Goal: Task Accomplishment & Management: Complete application form

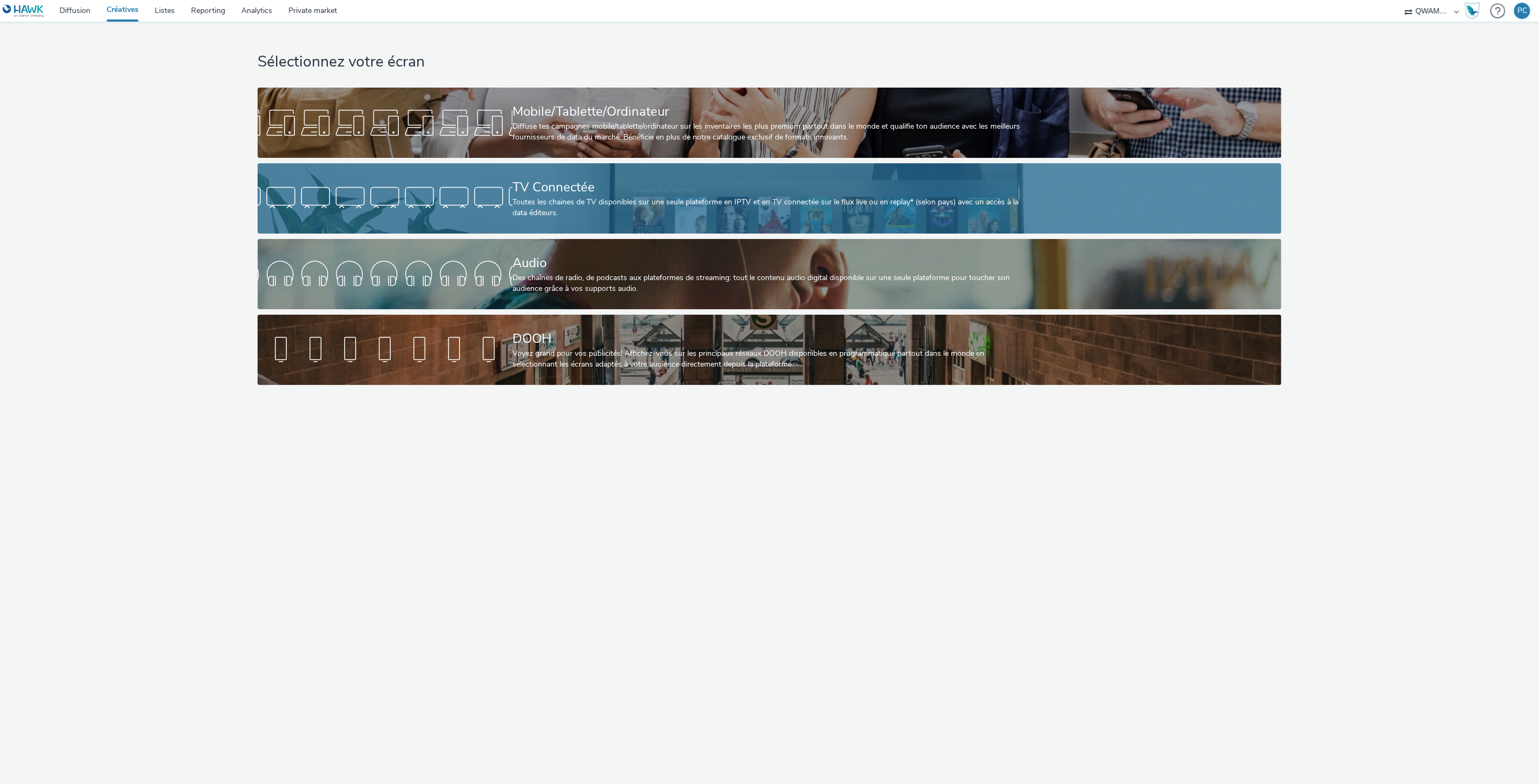
click at [719, 200] on div "Toutes les chaines de TV disponibles sur une seule plateforme en IPTV et en TV …" at bounding box center [767, 208] width 509 height 22
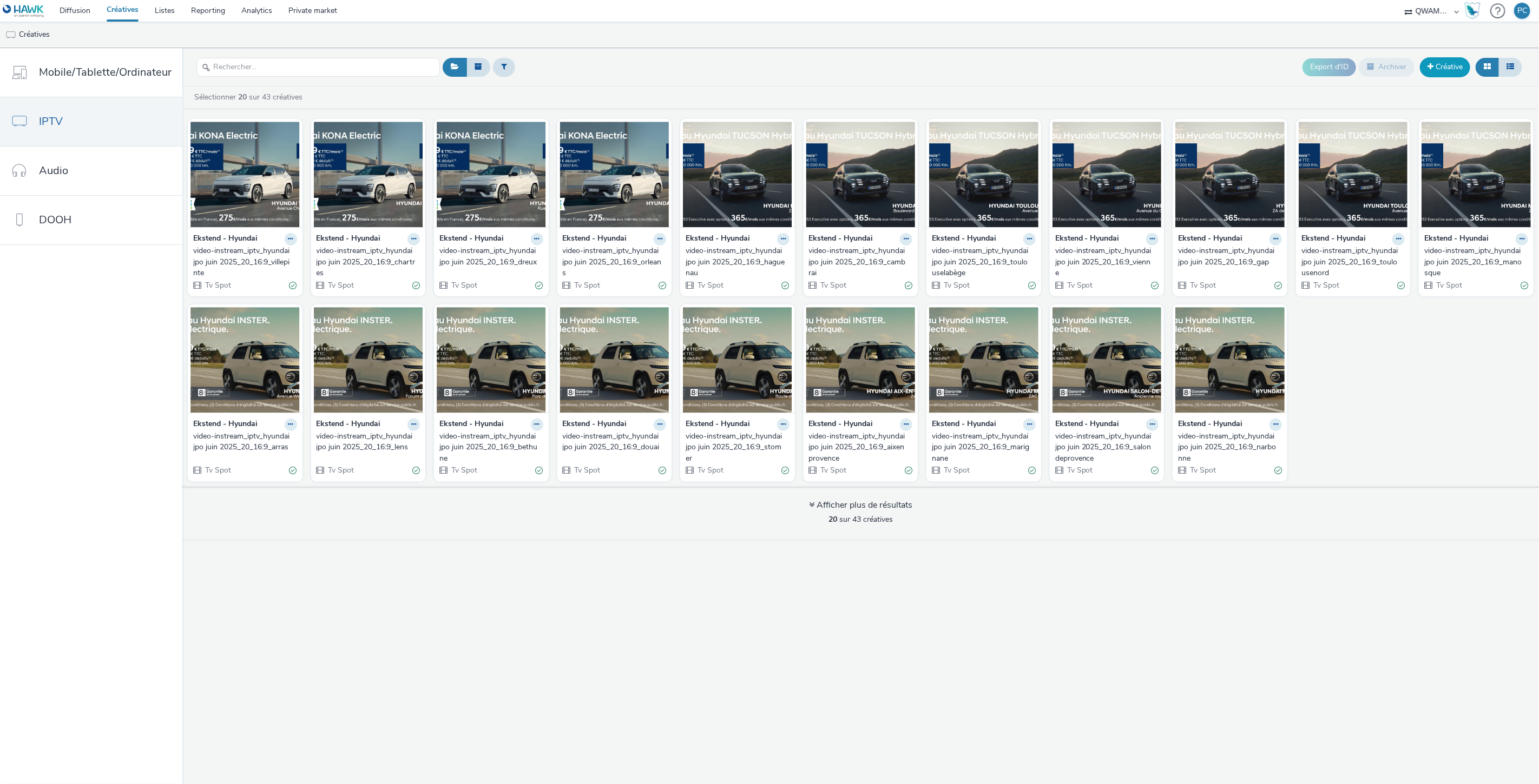
click at [1454, 67] on link "Créative" at bounding box center [1445, 67] width 51 height 19
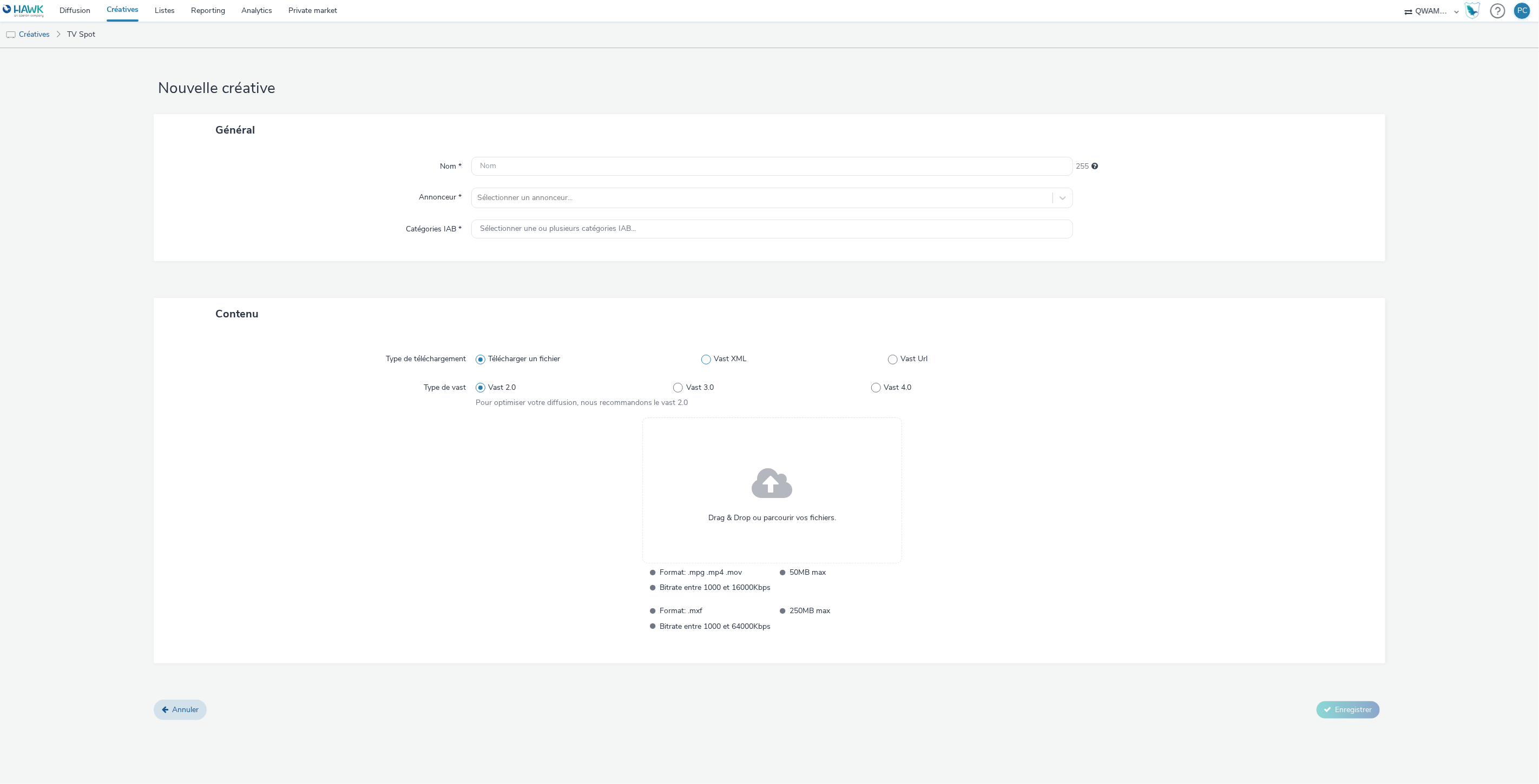
click at [733, 358] on span "Vast XML" at bounding box center [731, 359] width 33 height 11
click at [708, 358] on input "Vast XML" at bounding box center [705, 359] width 7 height 7
radio input "false"
radio input "true"
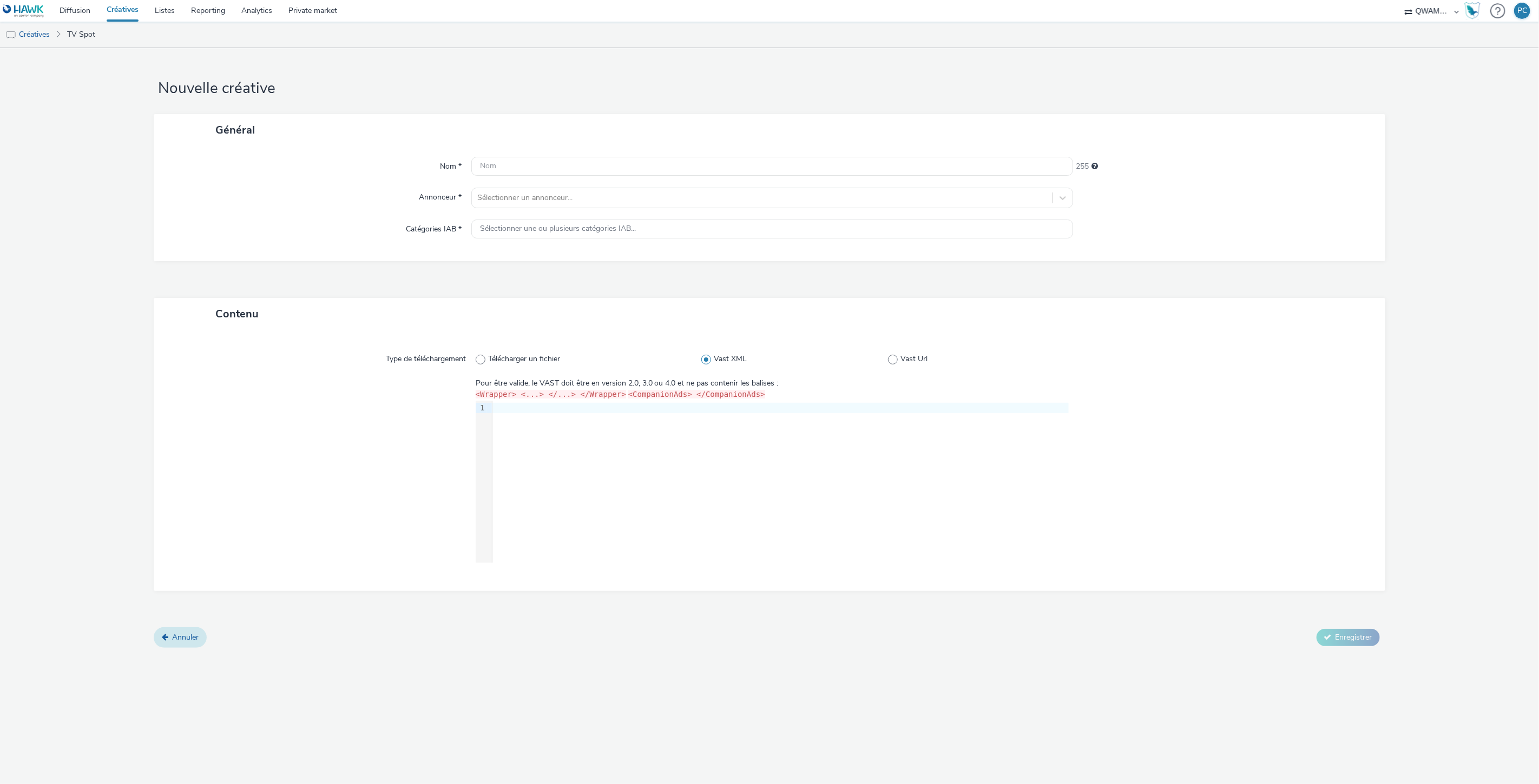
click at [189, 634] on span "Annuler" at bounding box center [185, 637] width 27 height 10
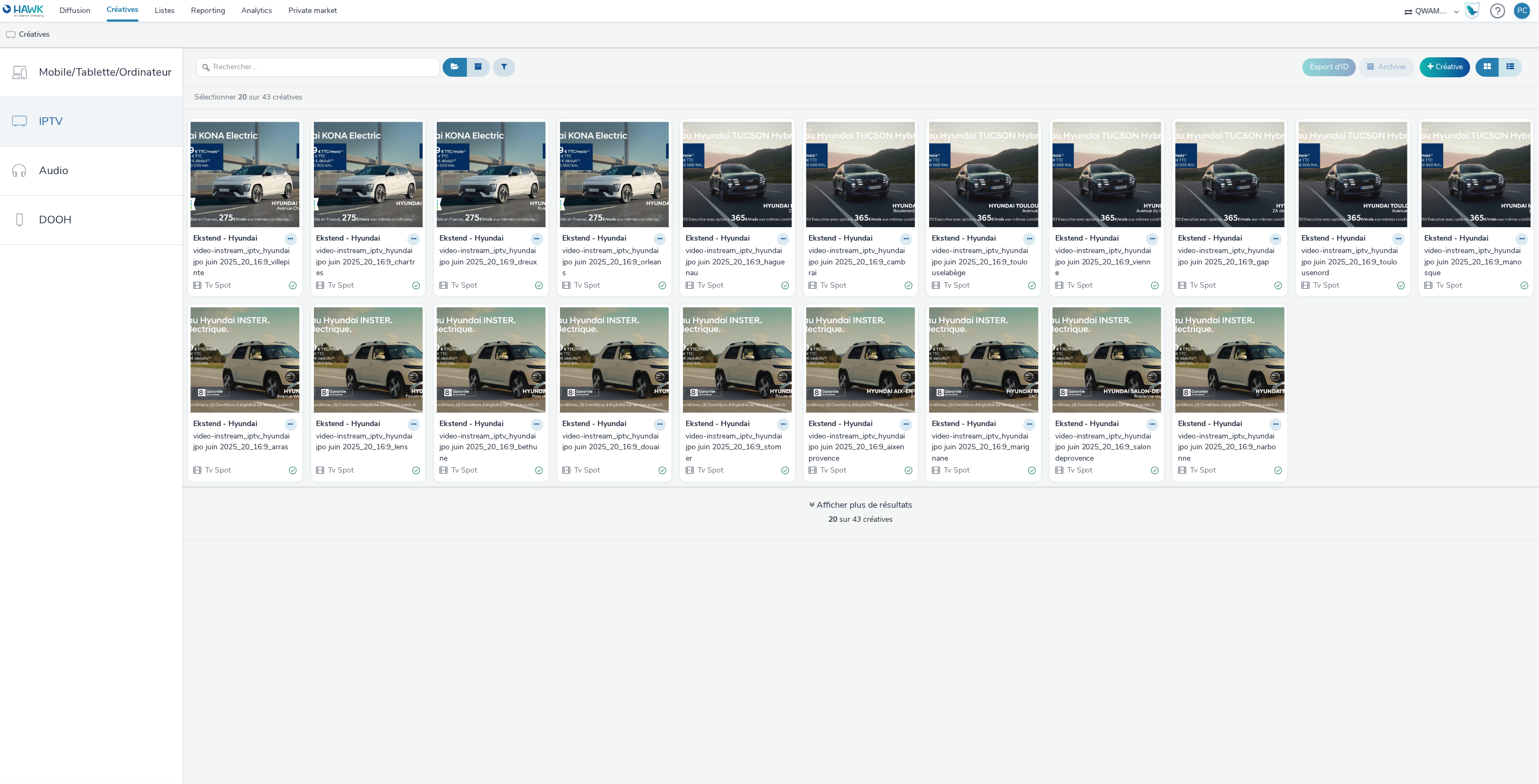
click at [1515, 66] on button at bounding box center [1510, 67] width 24 height 19
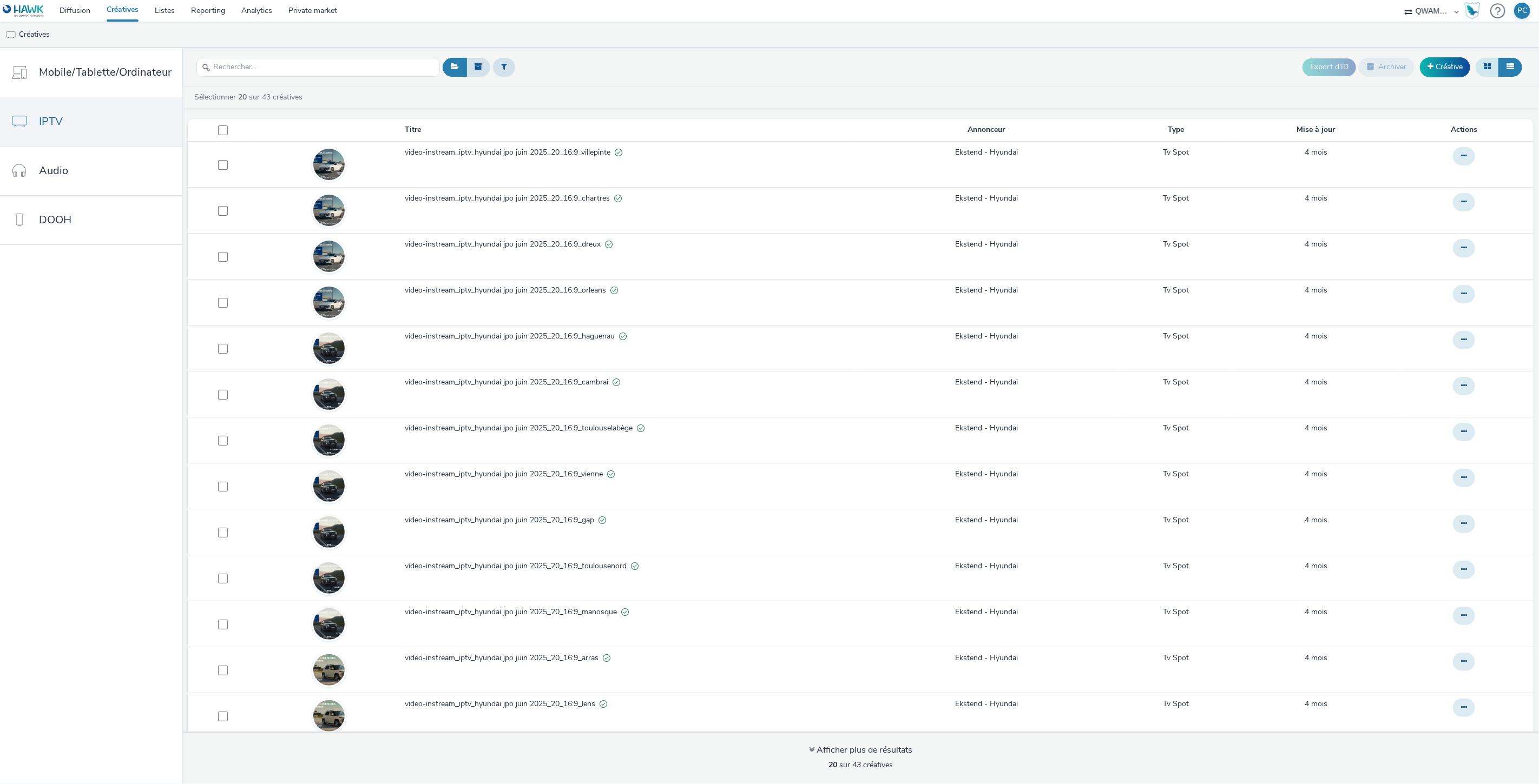
click at [1487, 66] on icon at bounding box center [1487, 66] width 7 height 7
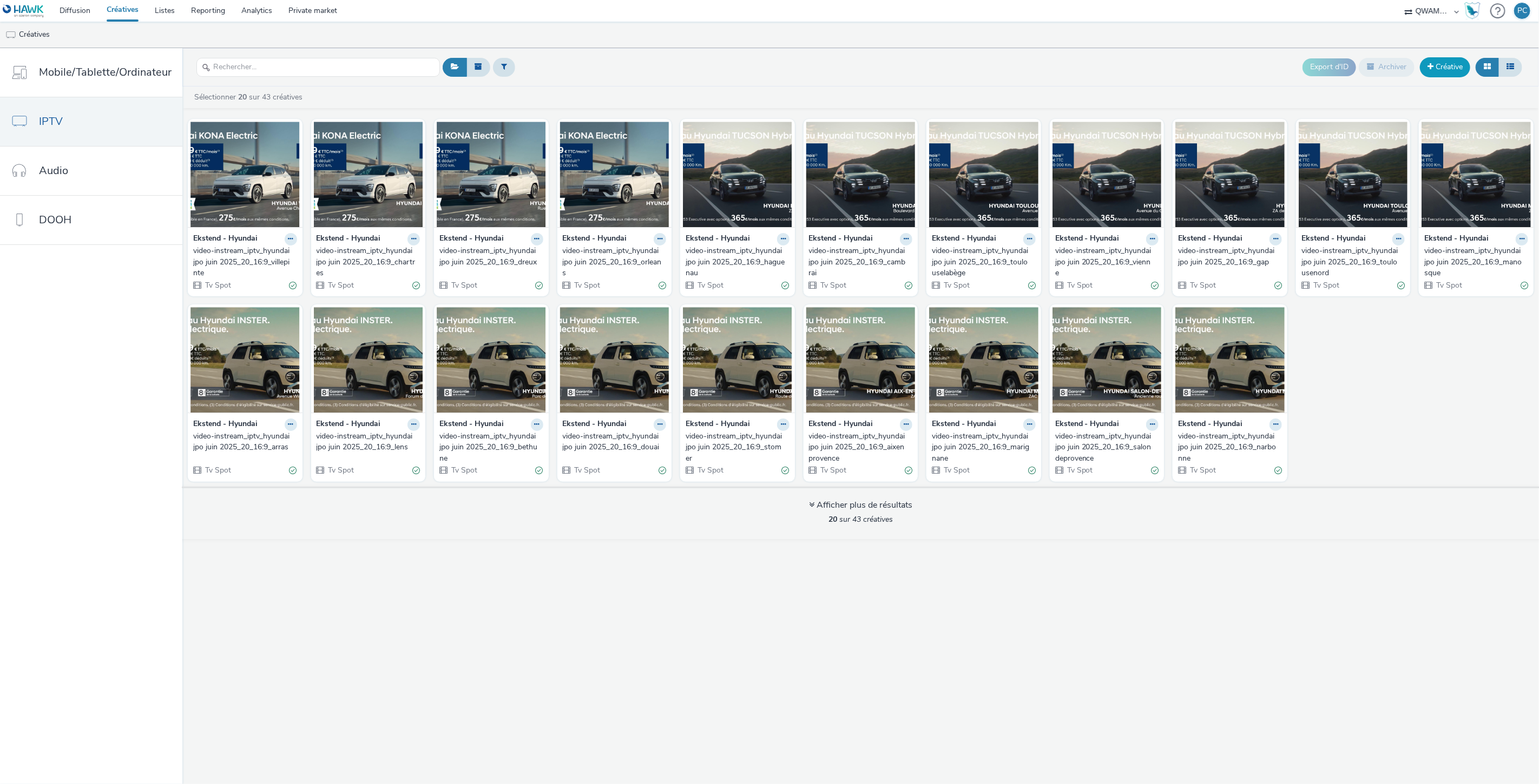
click at [1436, 67] on link "Créative" at bounding box center [1445, 67] width 51 height 19
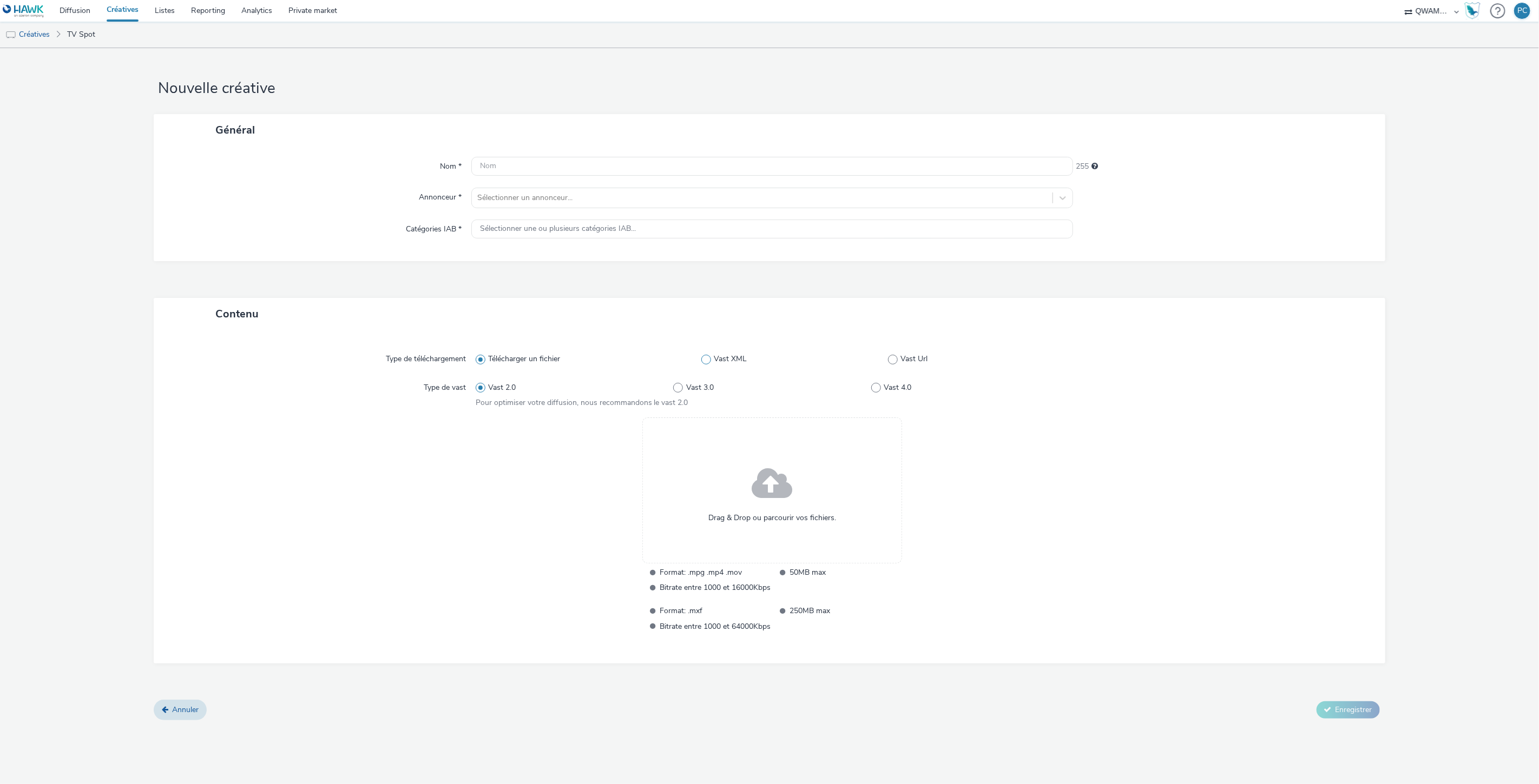
click at [721, 359] on span "Vast XML" at bounding box center [731, 359] width 33 height 11
click at [708, 359] on input "Vast XML" at bounding box center [705, 359] width 7 height 7
radio input "false"
radio input "true"
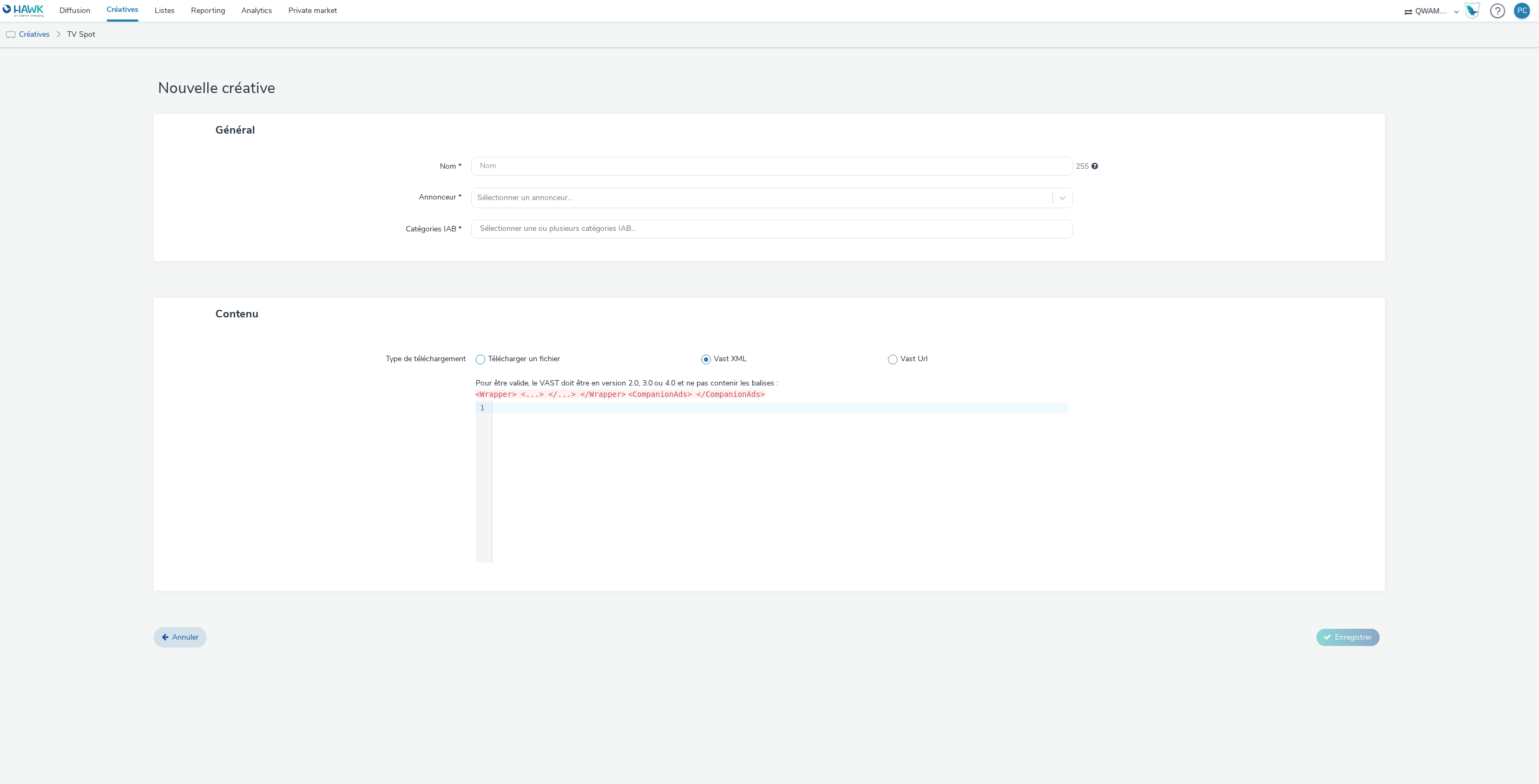
click at [499, 356] on span "Télécharger un fichier" at bounding box center [524, 359] width 72 height 11
click at [483, 356] on input "Télécharger un fichier" at bounding box center [479, 359] width 7 height 7
radio input "true"
radio input "false"
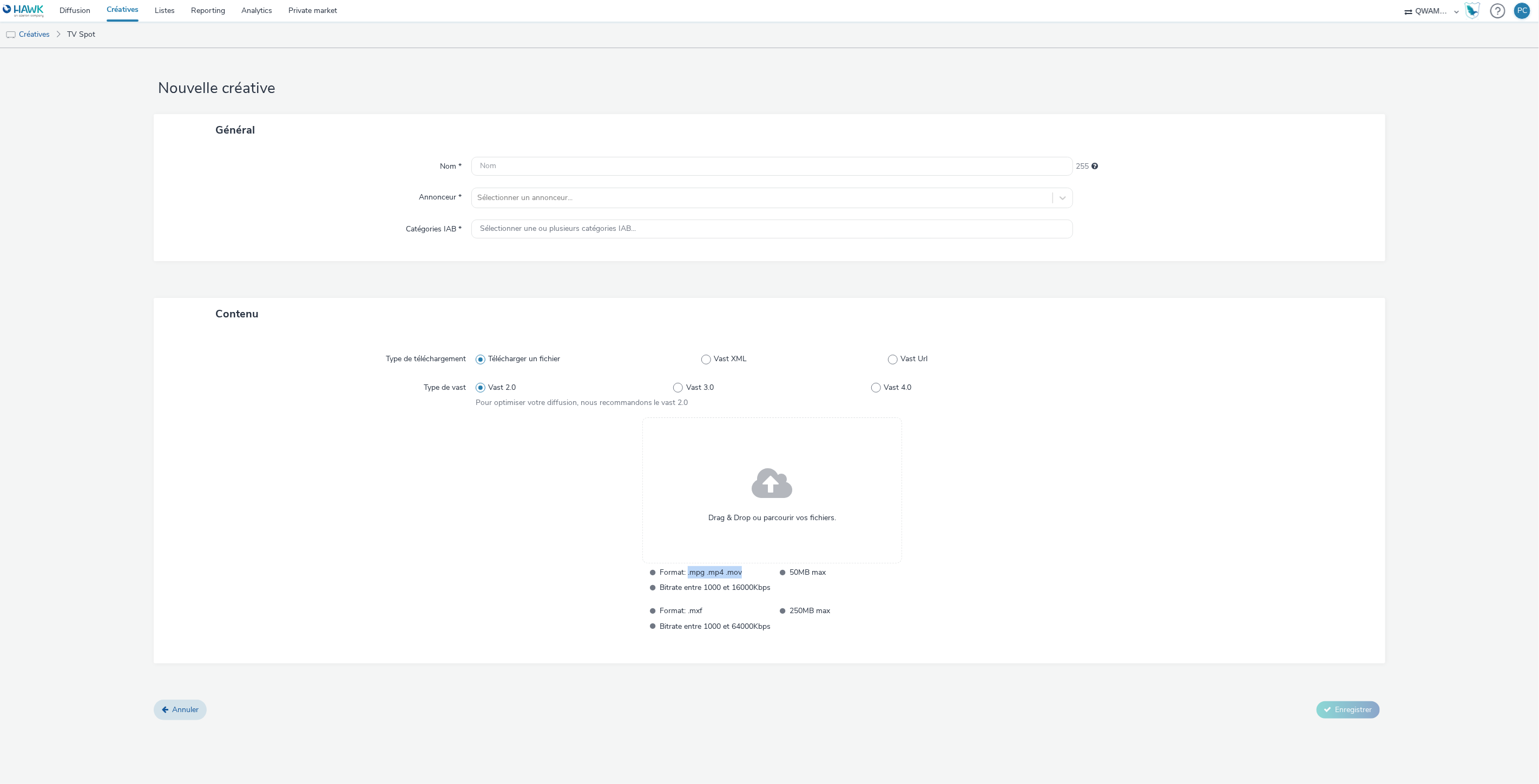
drag, startPoint x: 686, startPoint y: 574, endPoint x: 753, endPoint y: 575, distance: 67.0
click at [753, 575] on span "Format: .mpg .mp4 .mov" at bounding box center [715, 572] width 111 height 13
drag, startPoint x: 691, startPoint y: 609, endPoint x: 705, endPoint y: 611, distance: 14.1
click at [705, 611] on span "Format: .mxf" at bounding box center [715, 610] width 111 height 13
copy span "mxf"
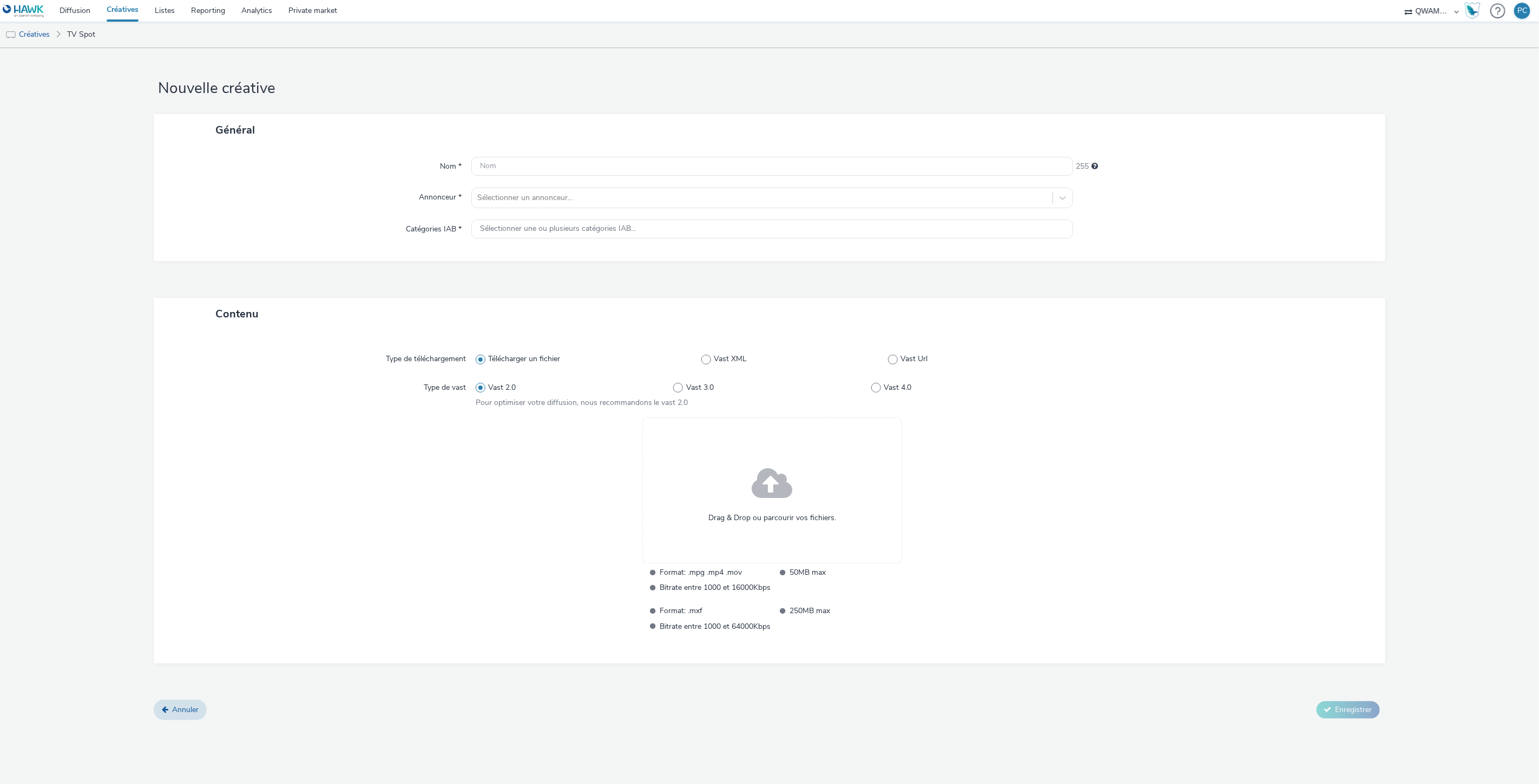
click at [974, 401] on div "Vast 2.0 Vast 3.0 Vast 4.0 Pour optimiser votre diffusion, nous recommandons le…" at bounding box center [772, 393] width 593 height 31
click at [711, 360] on label "Vast XML" at bounding box center [794, 359] width 186 height 11
click at [708, 360] on input "Vast XML" at bounding box center [705, 359] width 7 height 7
radio input "false"
radio input "true"
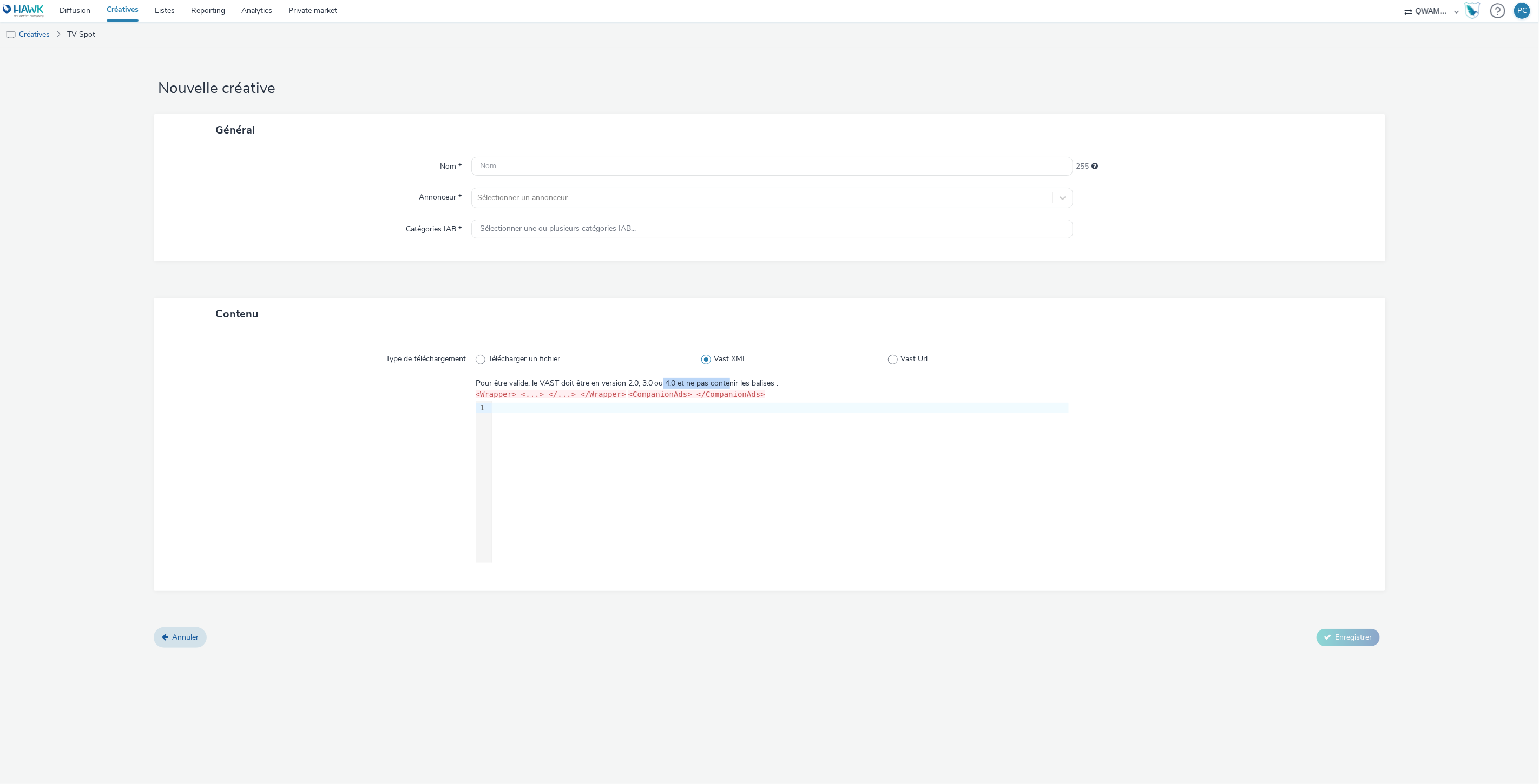
drag, startPoint x: 662, startPoint y: 379, endPoint x: 731, endPoint y: 383, distance: 69.1
click at [731, 383] on div "Pour être valide, le VAST doit être en version 2.0, 3.0 ou 4.0 et ne pas conten…" at bounding box center [772, 383] width 593 height 11
click at [541, 284] on div "Général Nom * 255 Annonceur * Sélectionner un annonceur... Catégories IAB * Sél…" at bounding box center [769, 206] width 1231 height 184
click at [536, 358] on span "Télécharger un fichier" at bounding box center [524, 359] width 72 height 11
click at [483, 358] on input "Télécharger un fichier" at bounding box center [479, 359] width 7 height 7
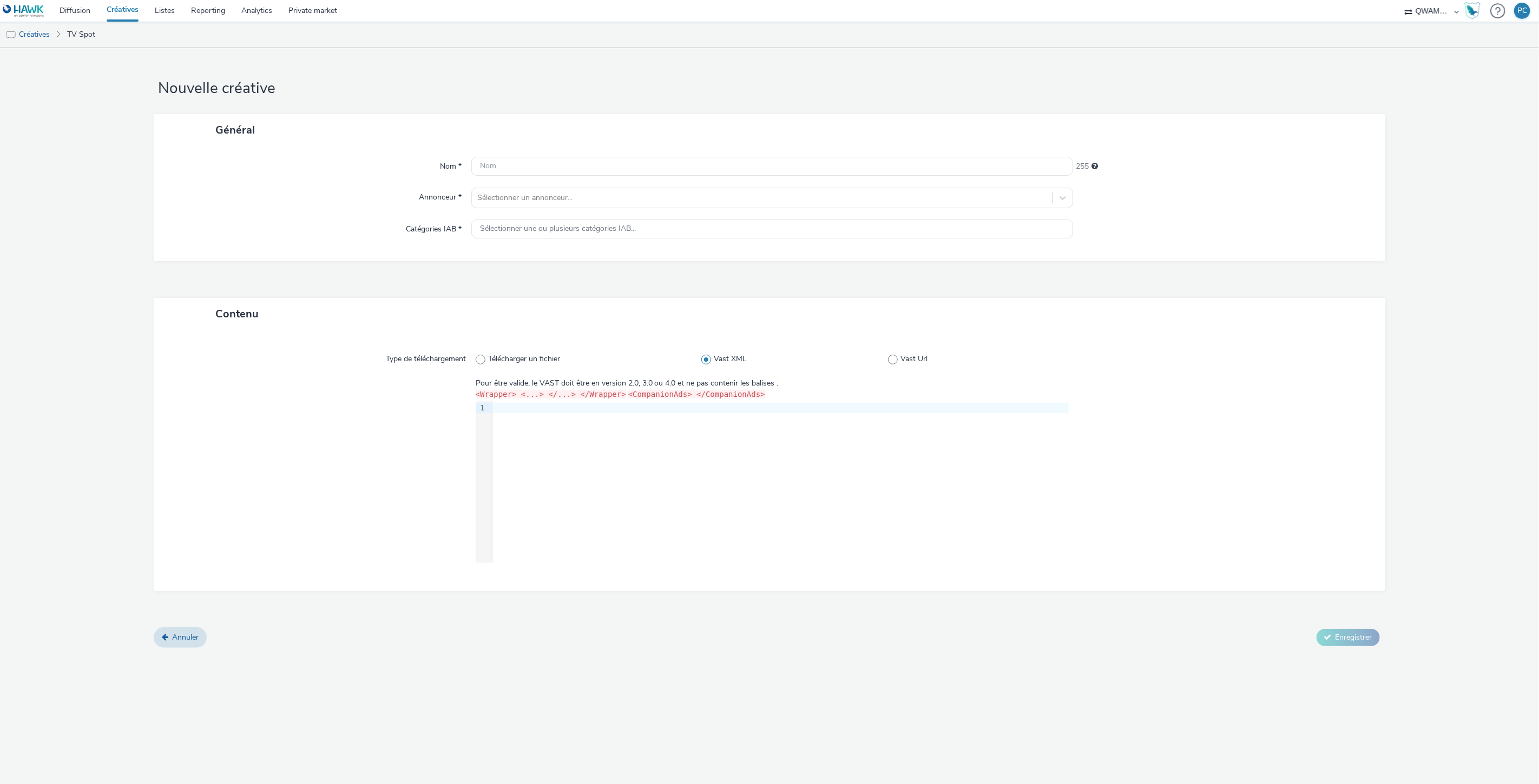
radio input "true"
radio input "false"
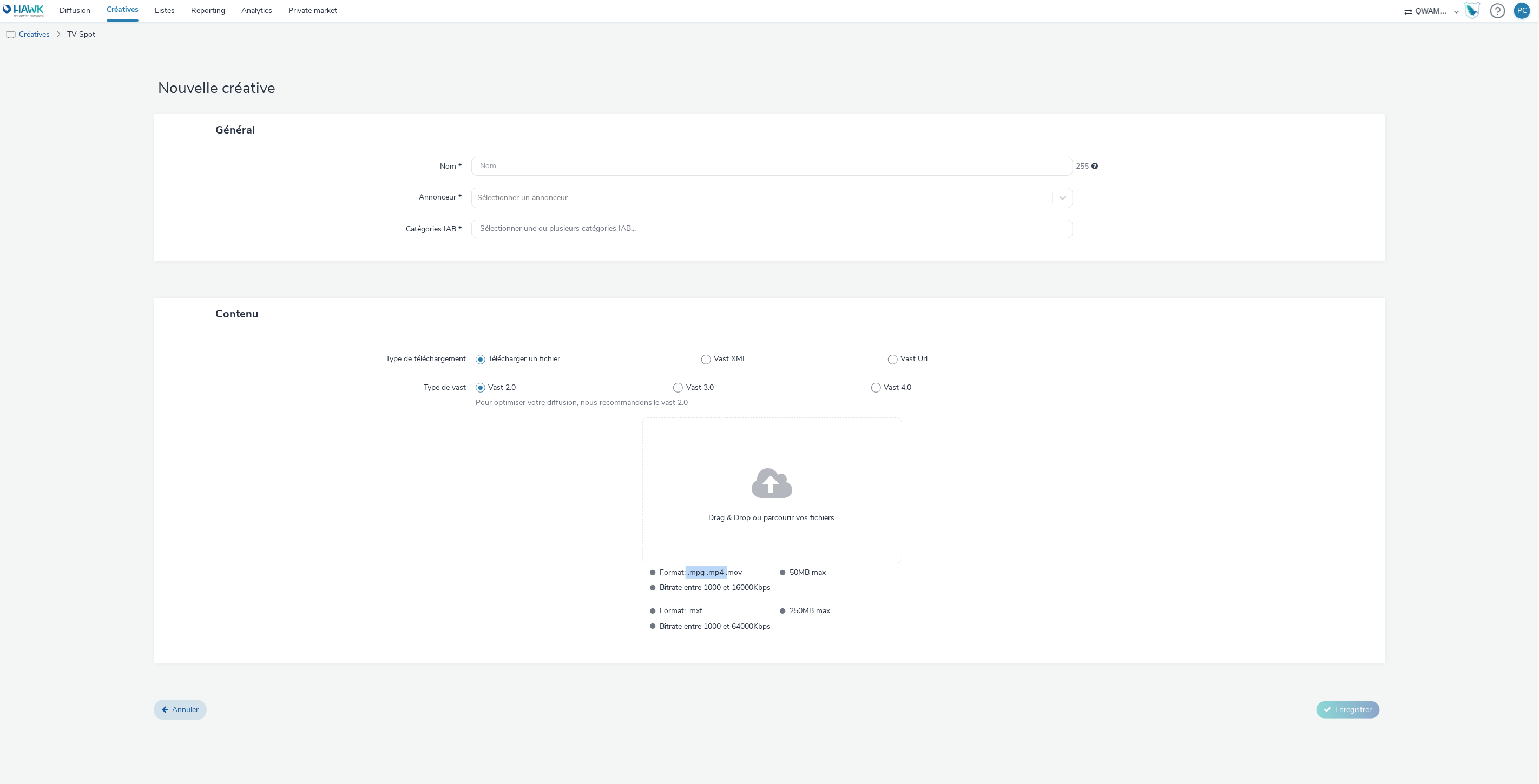
drag, startPoint x: 683, startPoint y: 575, endPoint x: 729, endPoint y: 577, distance: 46.0
click at [729, 577] on span "Format: .mpg .mp4 .mov" at bounding box center [715, 572] width 111 height 13
drag, startPoint x: 700, startPoint y: 613, endPoint x: 691, endPoint y: 612, distance: 9.1
click at [691, 612] on span "Format: .mxf" at bounding box center [715, 610] width 111 height 13
click at [287, 166] on div "Nom *" at bounding box center [318, 166] width 306 height 19
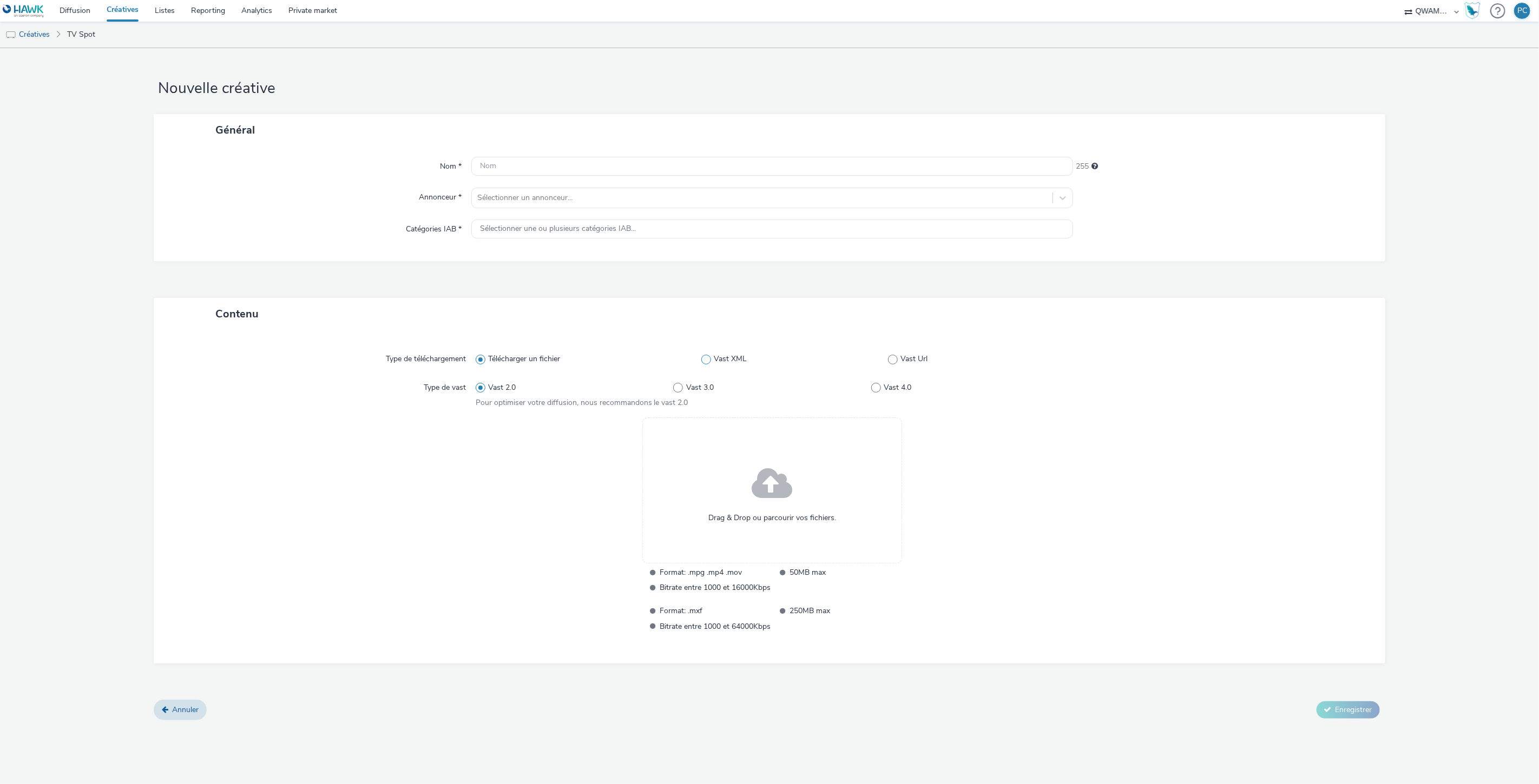
click at [737, 362] on span "Vast XML" at bounding box center [731, 359] width 33 height 11
click at [708, 362] on input "Vast XML" at bounding box center [705, 359] width 7 height 7
radio input "false"
radio input "true"
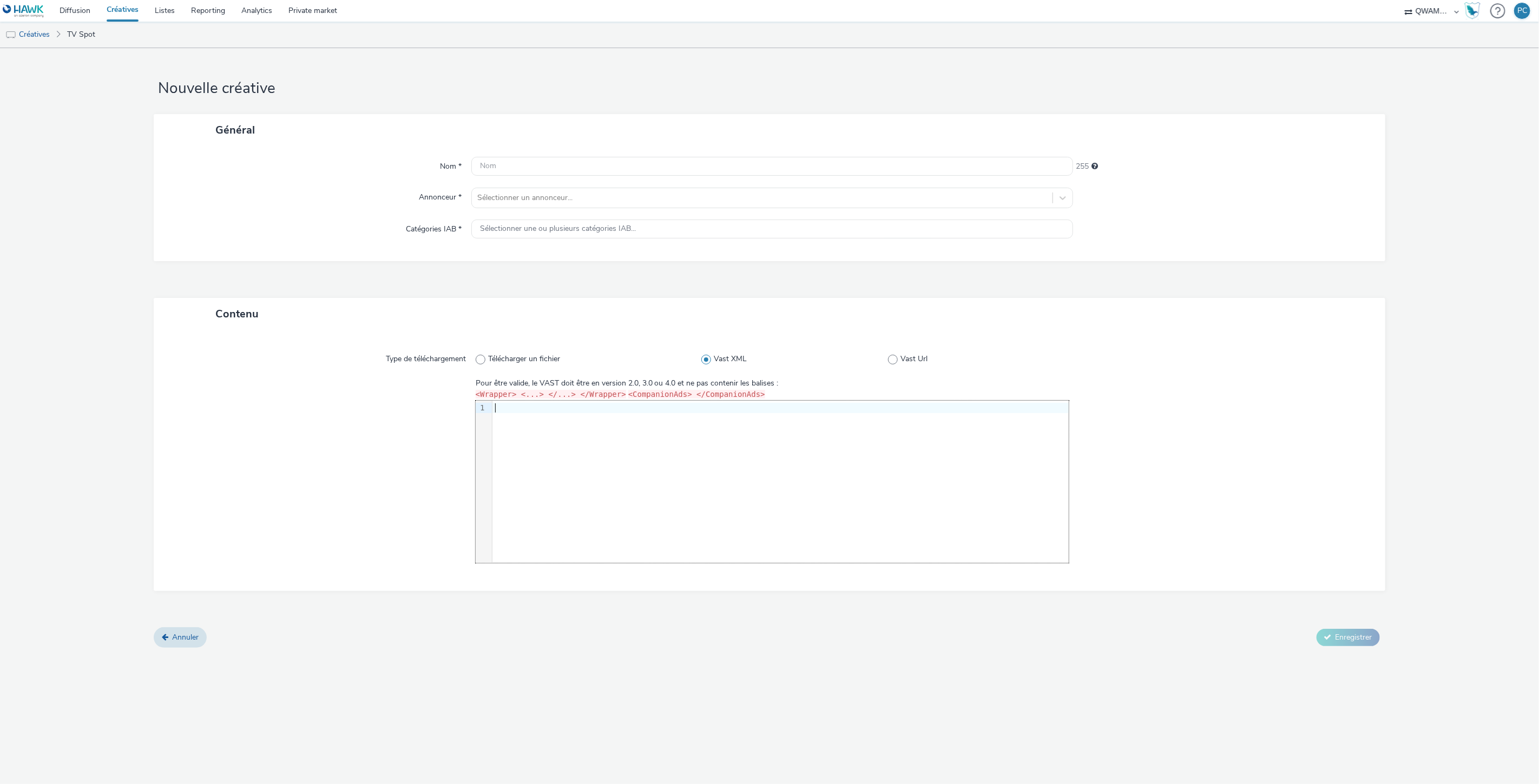
click at [610, 464] on div "9 1 ›" at bounding box center [772, 482] width 593 height 162
click at [309, 10] on link "Private market" at bounding box center [312, 11] width 65 height 21
